Goal: Information Seeking & Learning: Stay updated

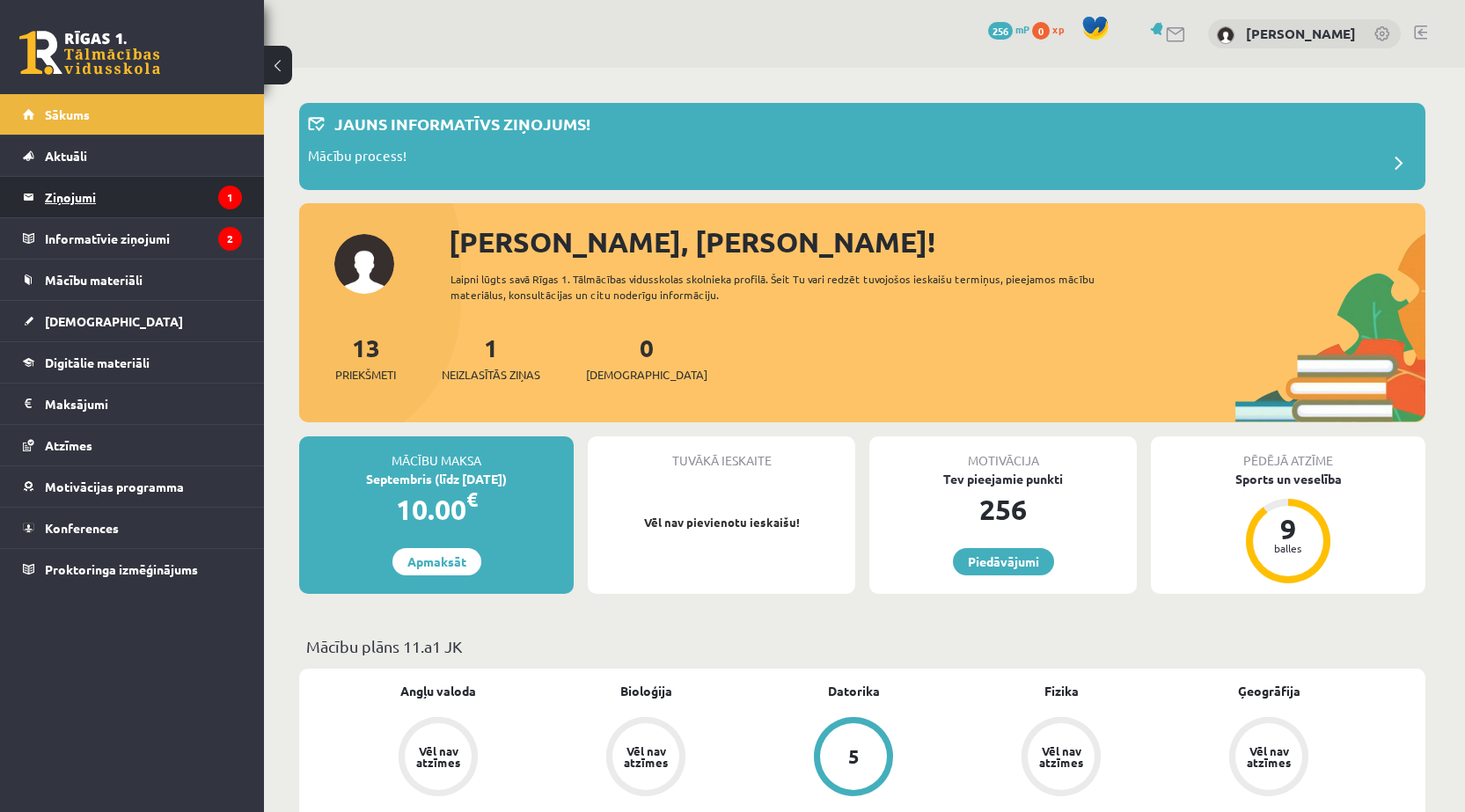
drag, startPoint x: 0, startPoint y: 0, endPoint x: 158, endPoint y: 213, distance: 265.2
click at [158, 213] on legend "Ziņojumi 1" at bounding box center [142, 197] width 197 height 40
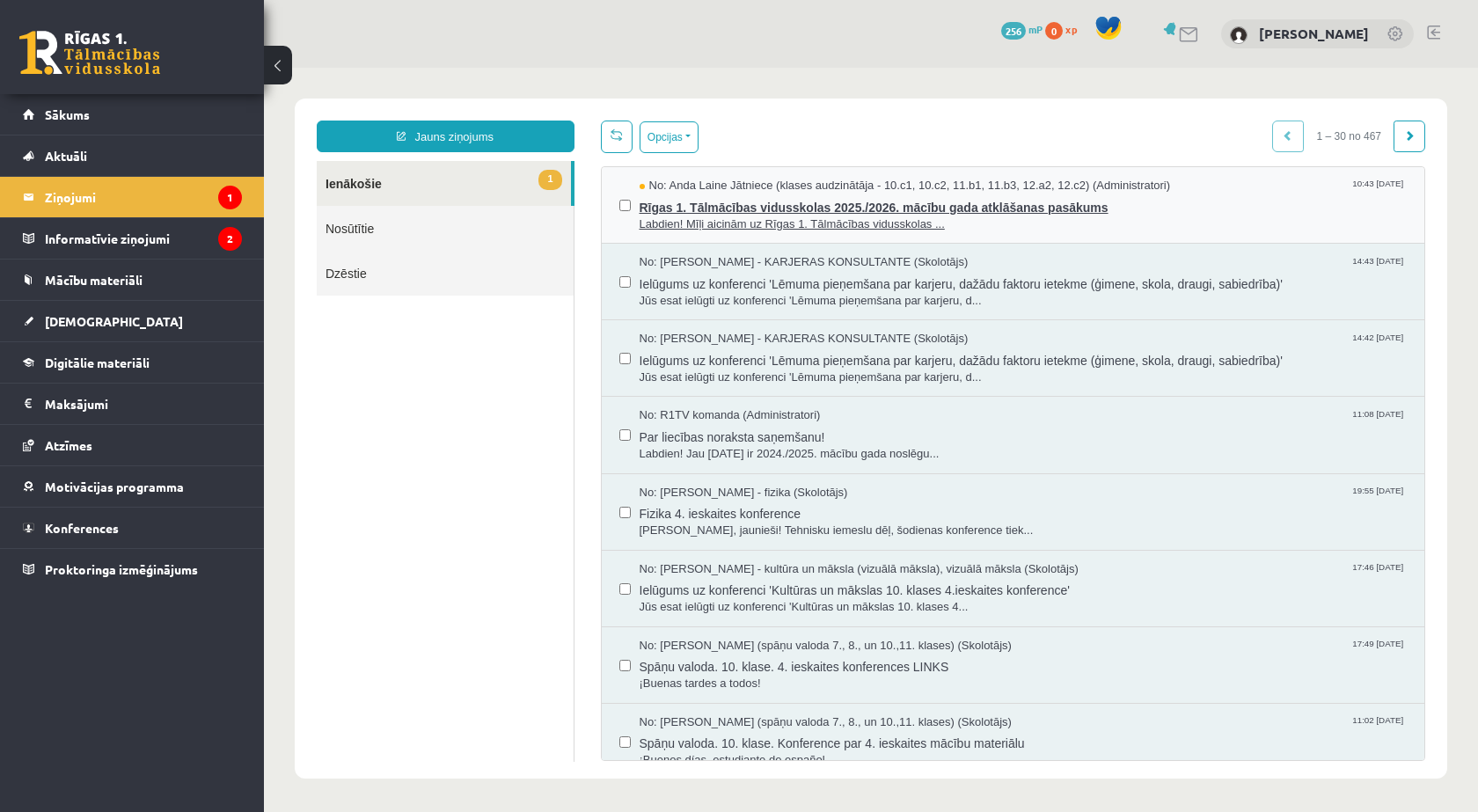
click at [745, 216] on span "Labdien! Mīļi aicinām uz Rīgas 1. Tālmācības vidusskolas ..." at bounding box center [1023, 224] width 768 height 17
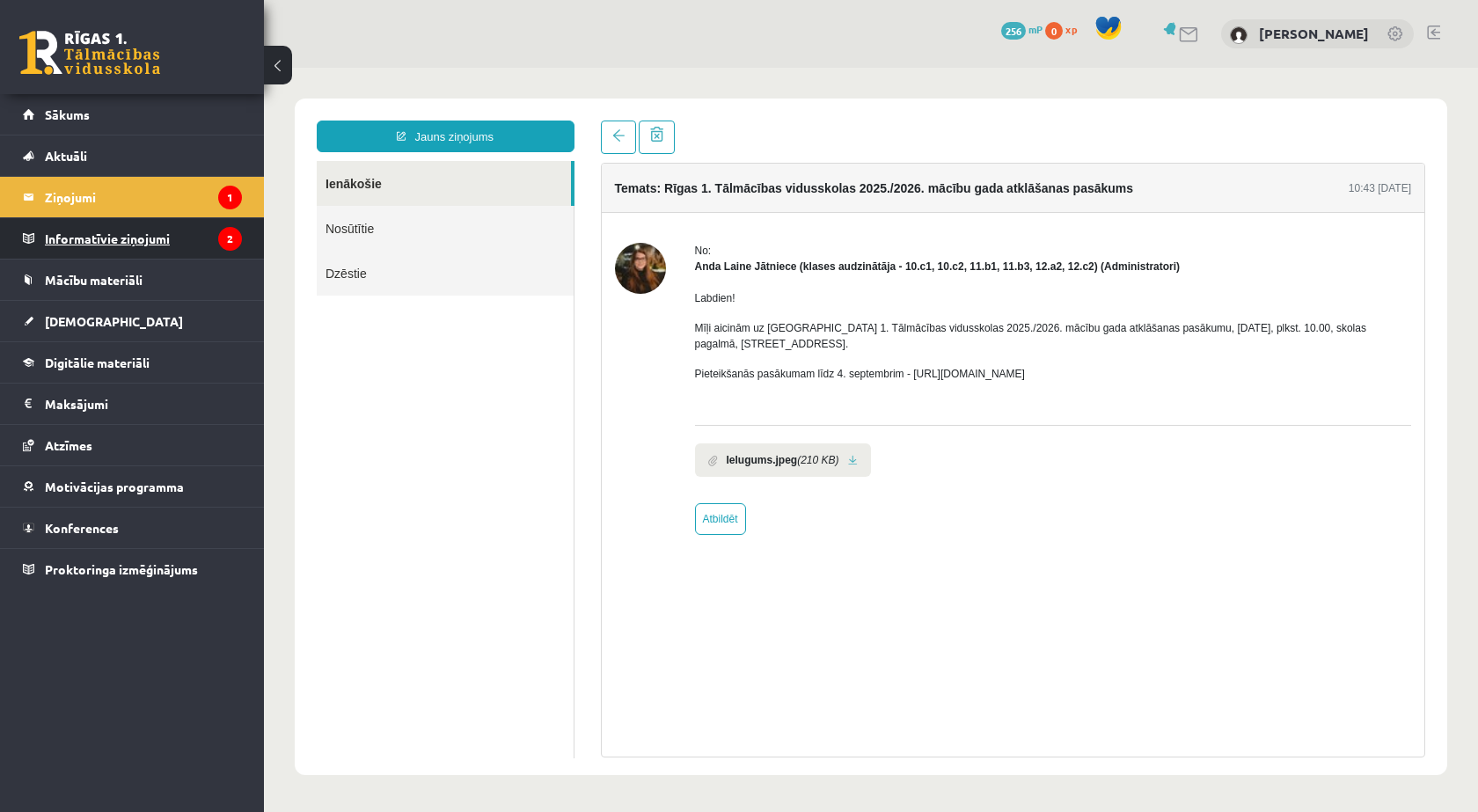
click at [196, 229] on legend "Informatīvie ziņojumi 2" at bounding box center [142, 238] width 197 height 40
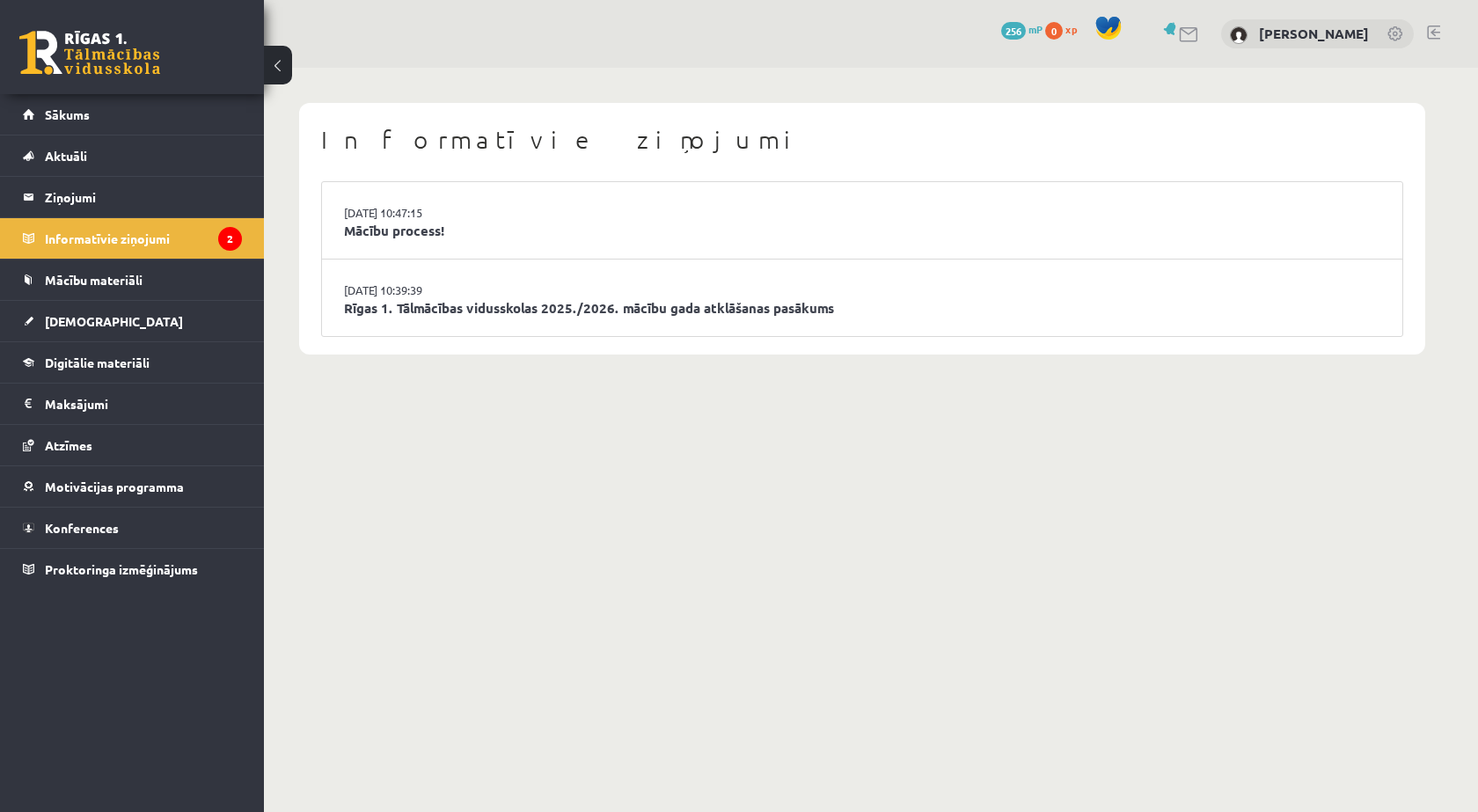
click at [479, 244] on li "27.08.2025 10:47:15 Mācību process!" at bounding box center [862, 221] width 1080 height 77
click at [433, 216] on link "[DATE] 10:47:15" at bounding box center [410, 213] width 132 height 18
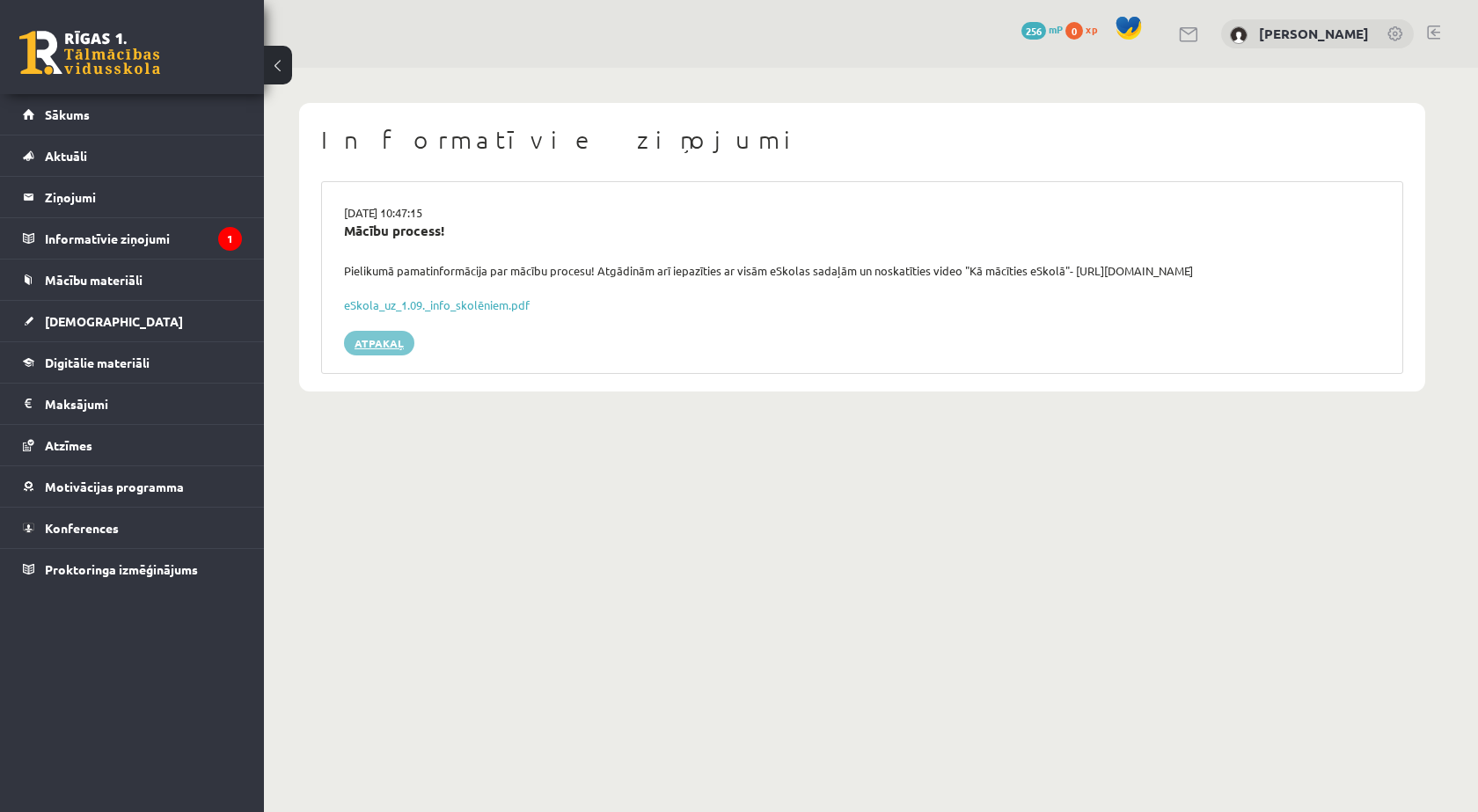
click at [389, 346] on link "Atpakaļ" at bounding box center [378, 344] width 70 height 25
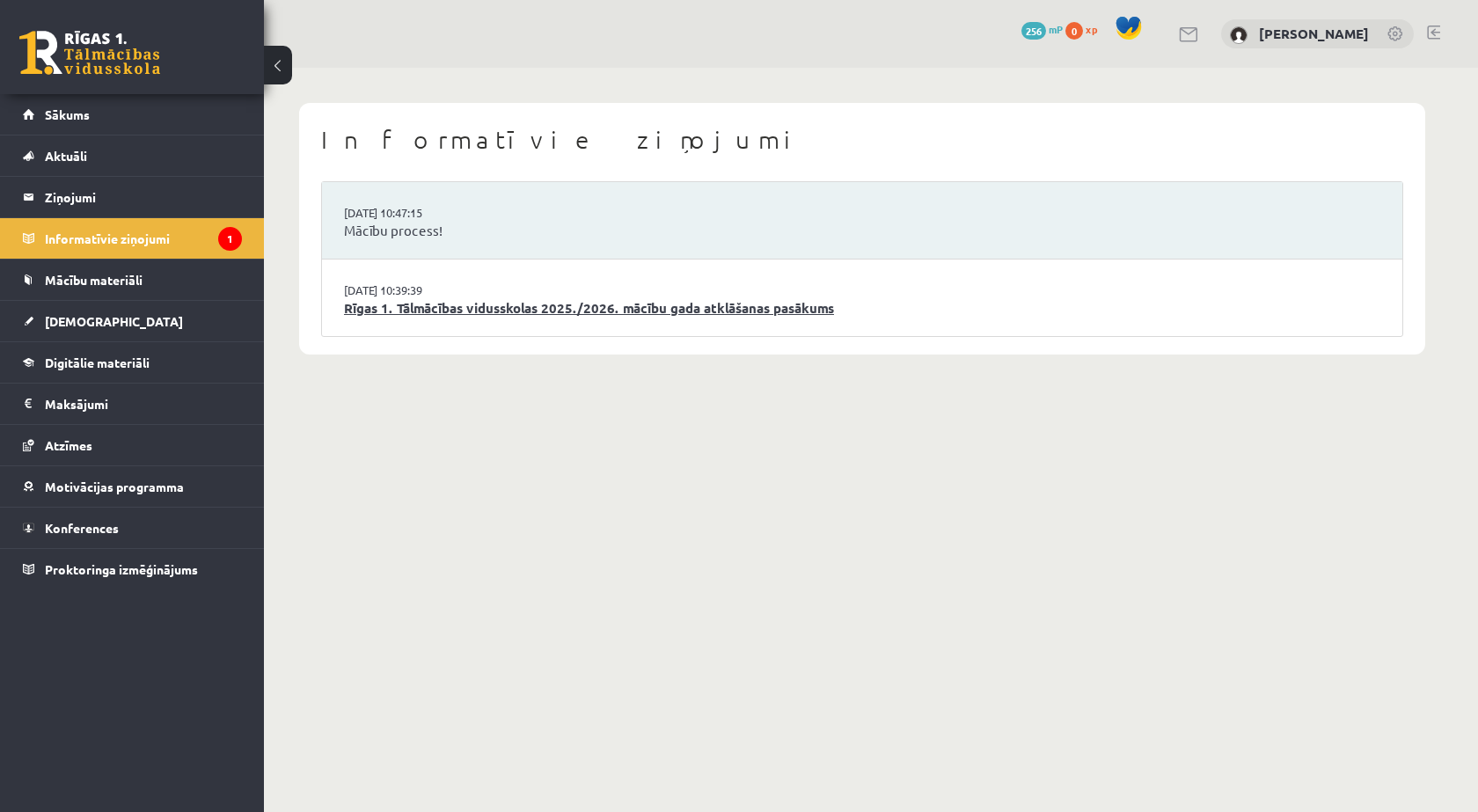
click at [415, 310] on link "Rīgas 1. Tālmācības vidusskolas 2025./2026. mācību gada atklāšanas pasākums" at bounding box center [862, 308] width 1036 height 20
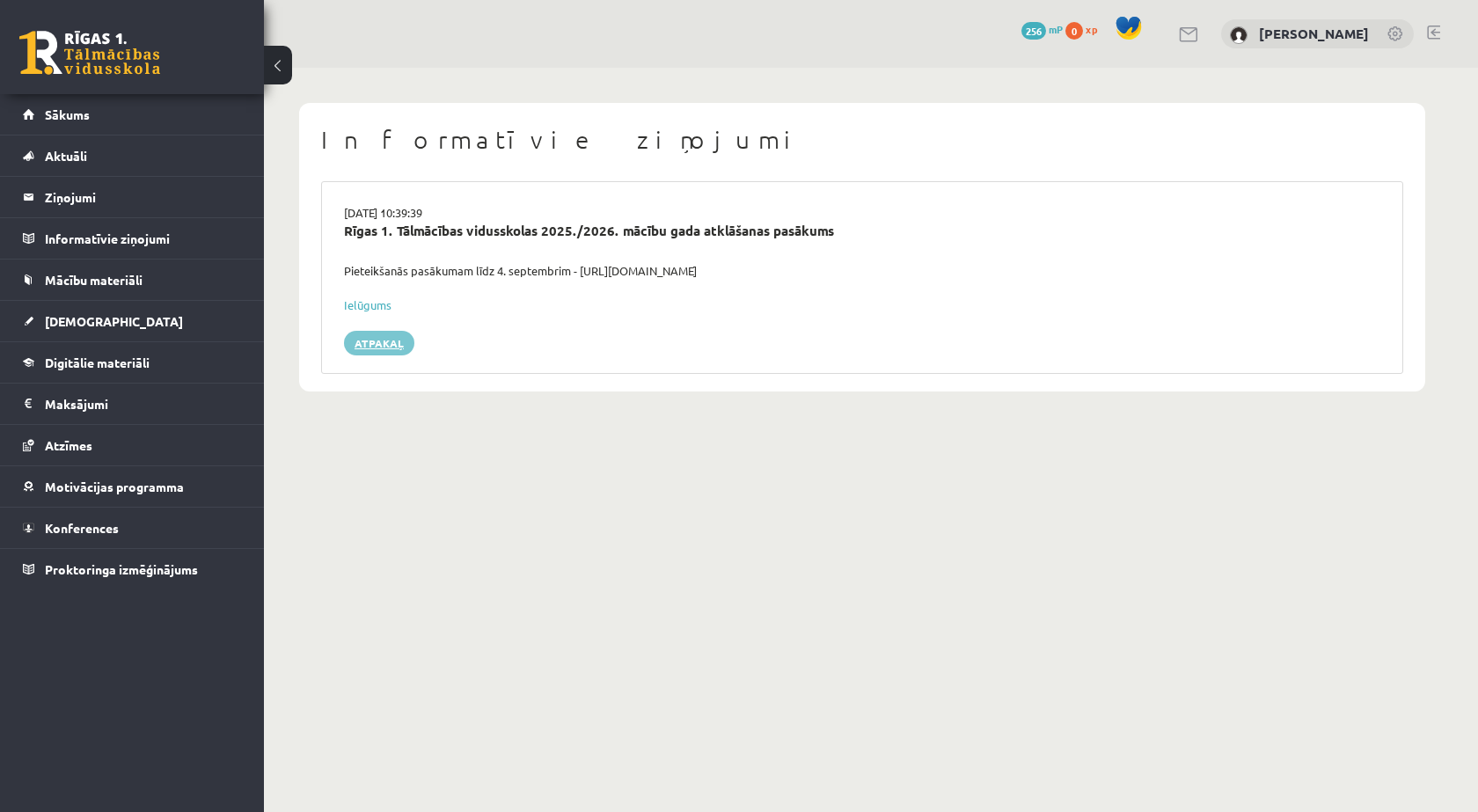
click at [387, 337] on link "Atpakaļ" at bounding box center [378, 344] width 70 height 25
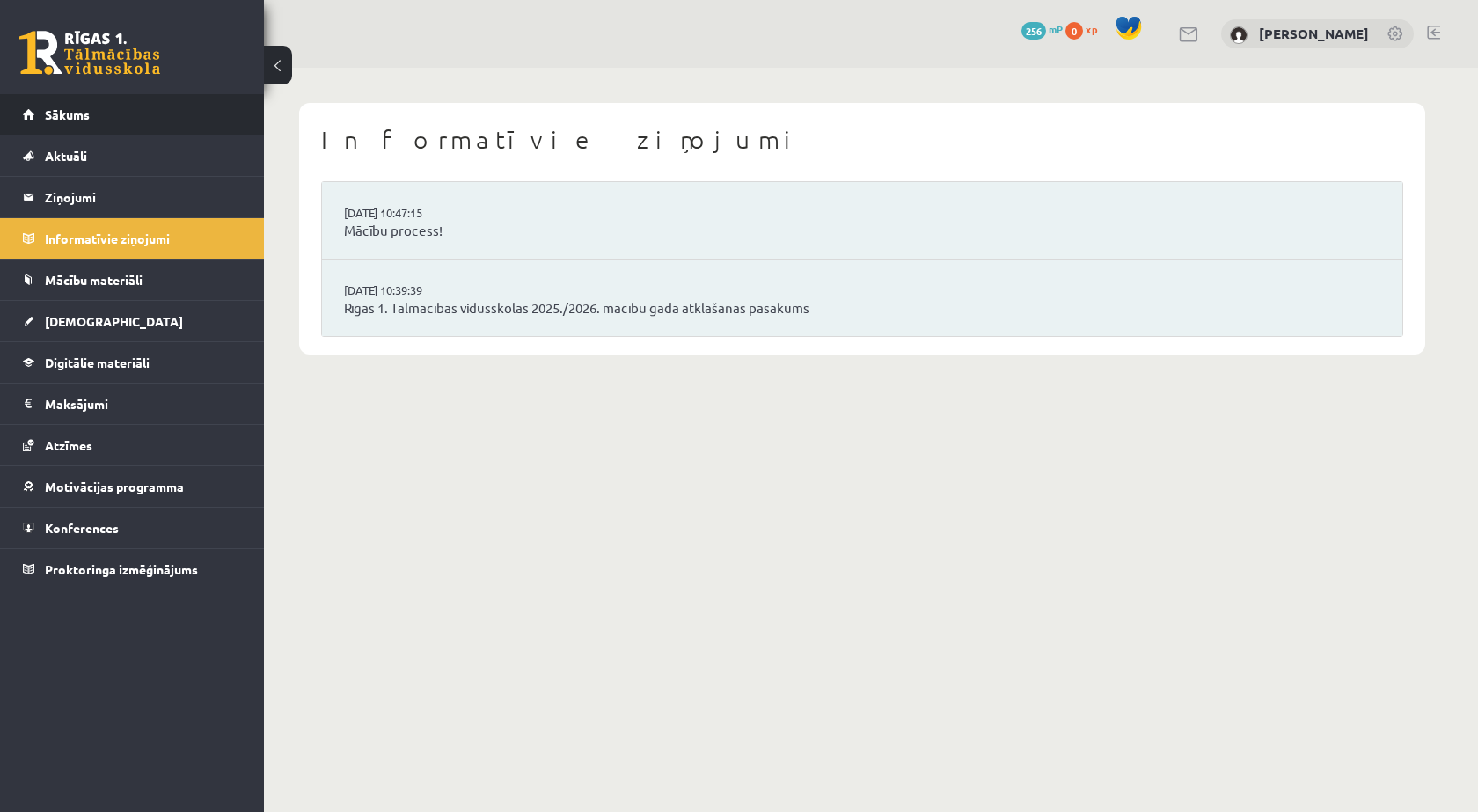
click at [126, 119] on link "Sākums" at bounding box center [133, 114] width 219 height 40
